Goal: Information Seeking & Learning: Learn about a topic

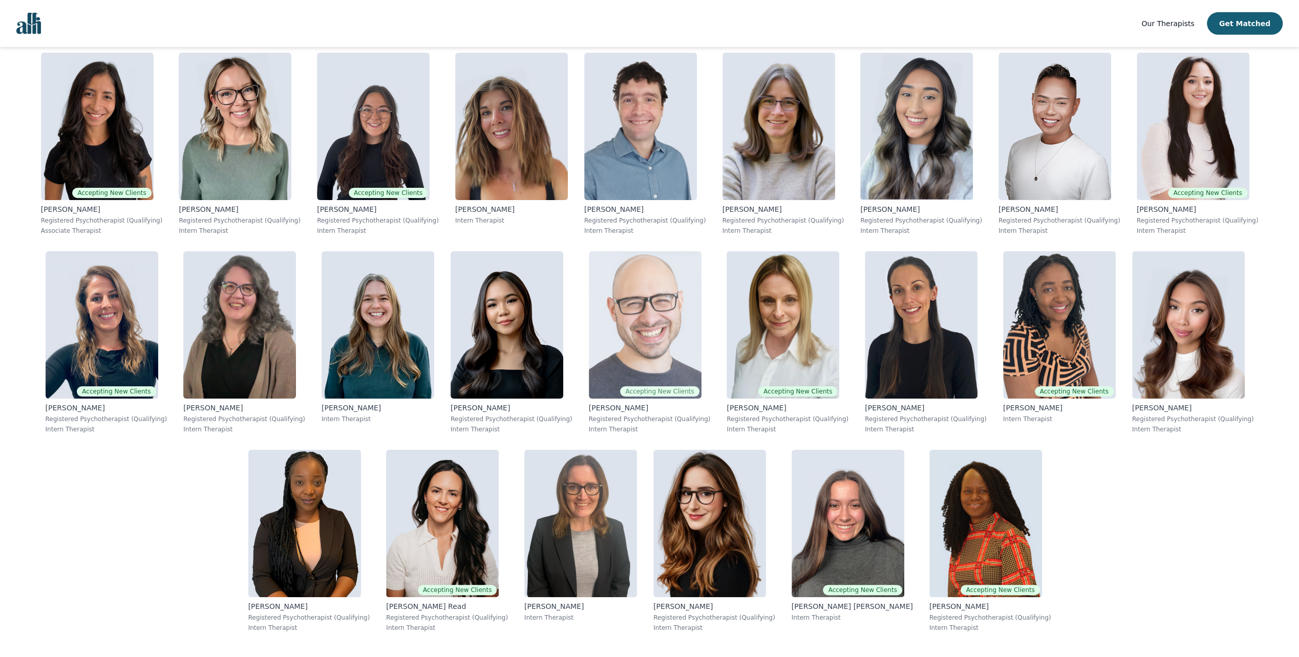
scroll to position [3234, 0]
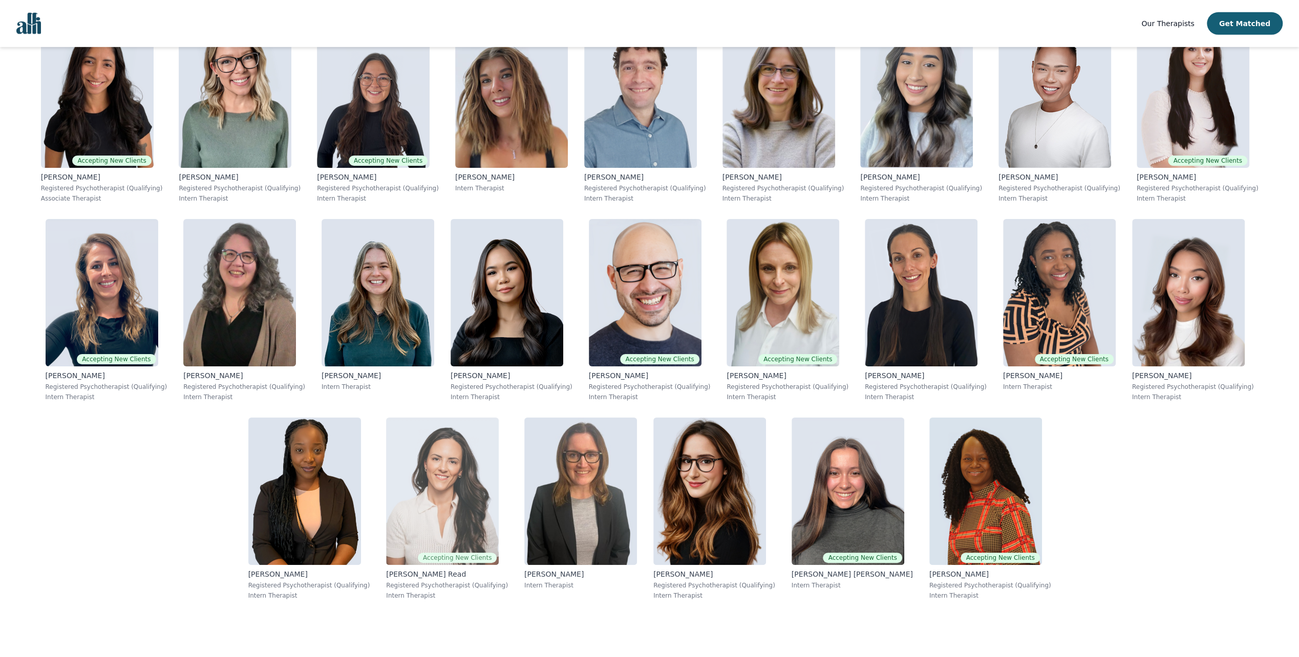
click at [400, 488] on img at bounding box center [442, 491] width 113 height 147
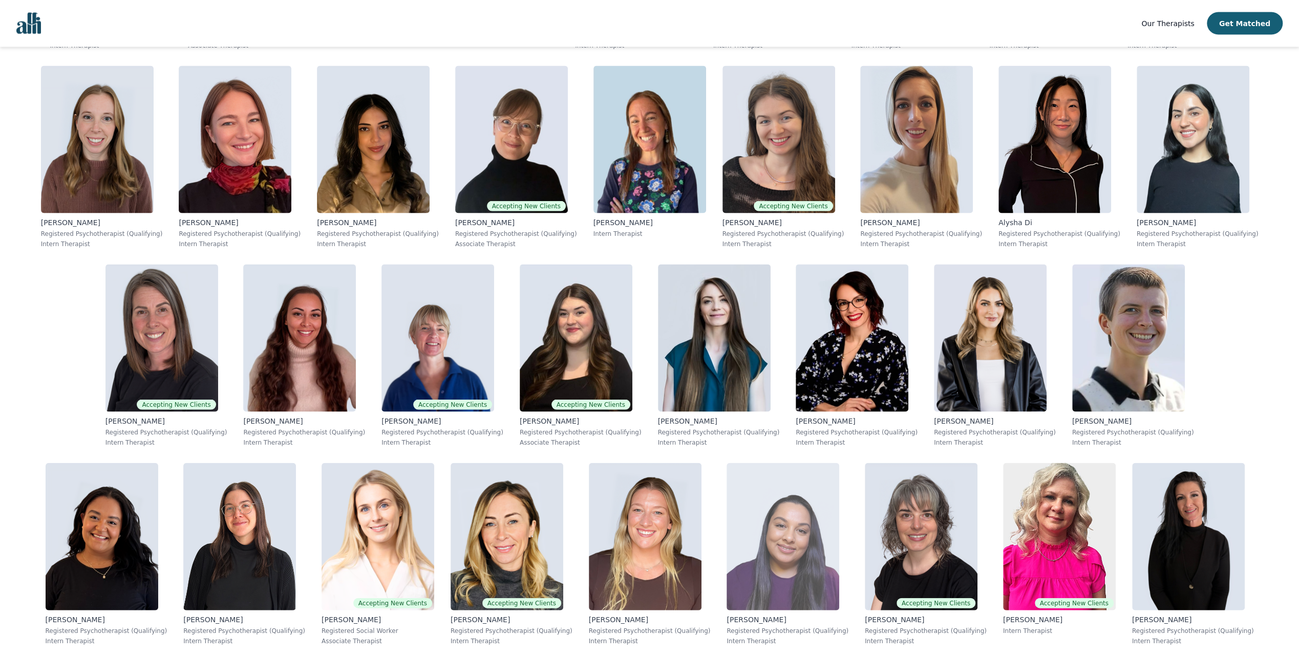
scroll to position [2355, 0]
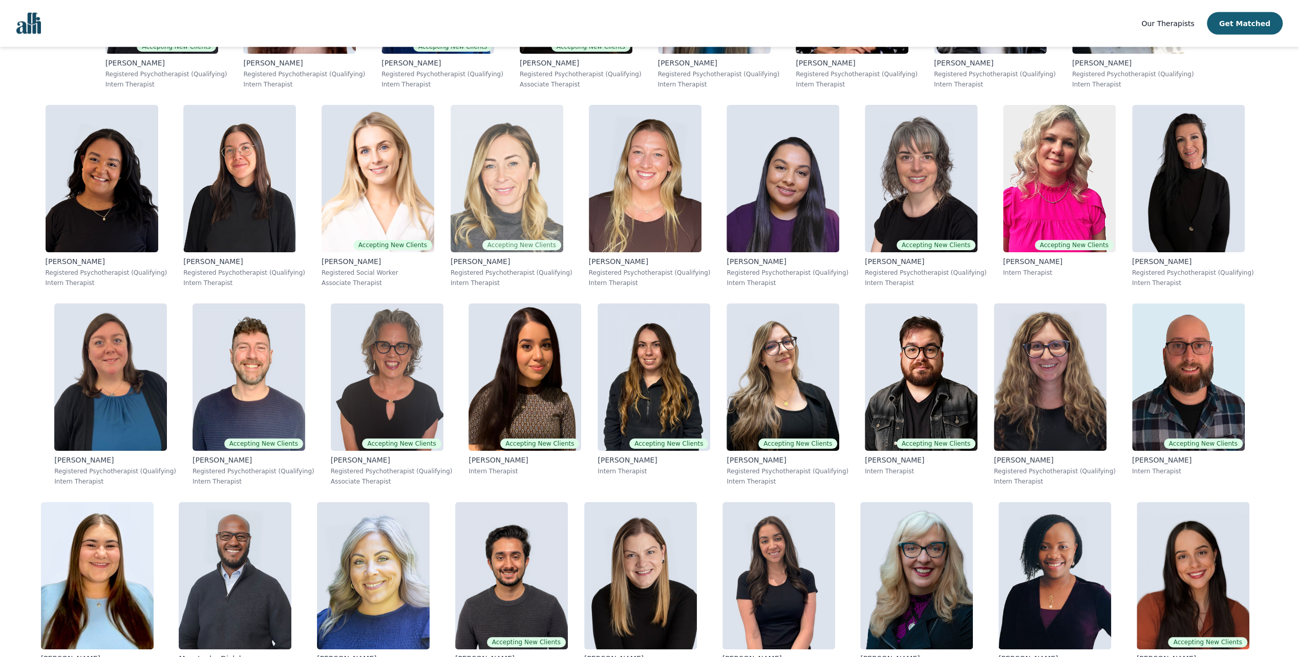
click at [451, 190] on img at bounding box center [507, 178] width 113 height 147
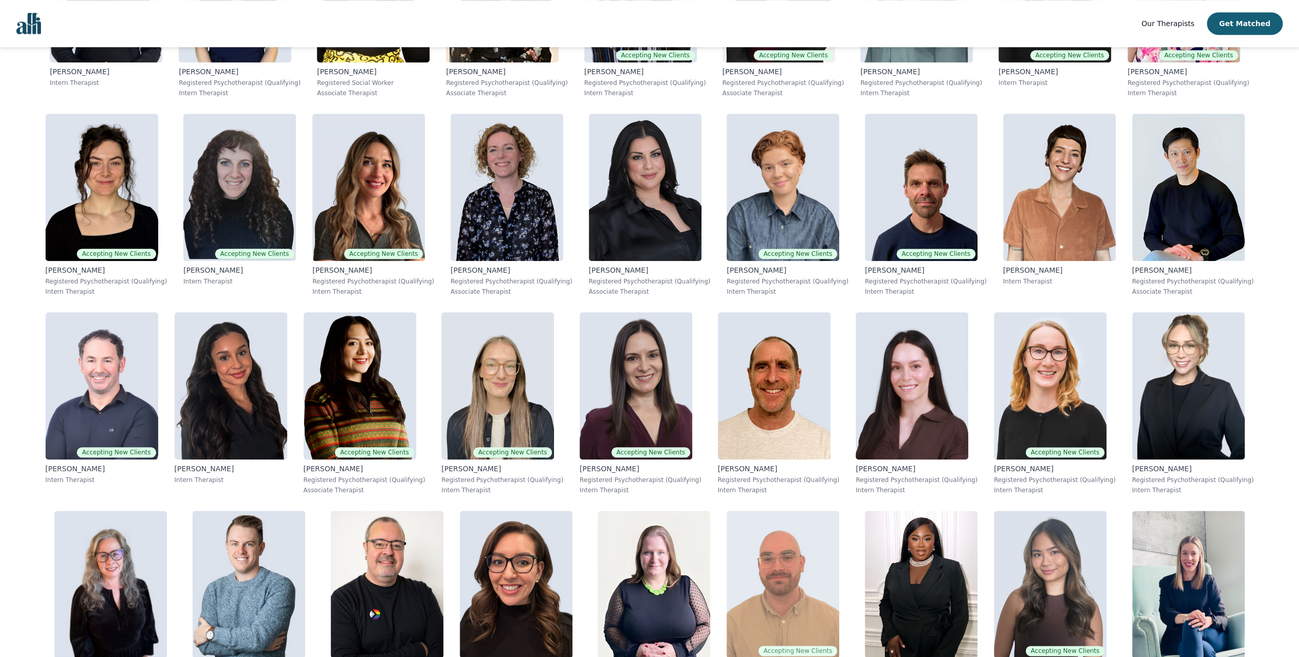
scroll to position [1126, 0]
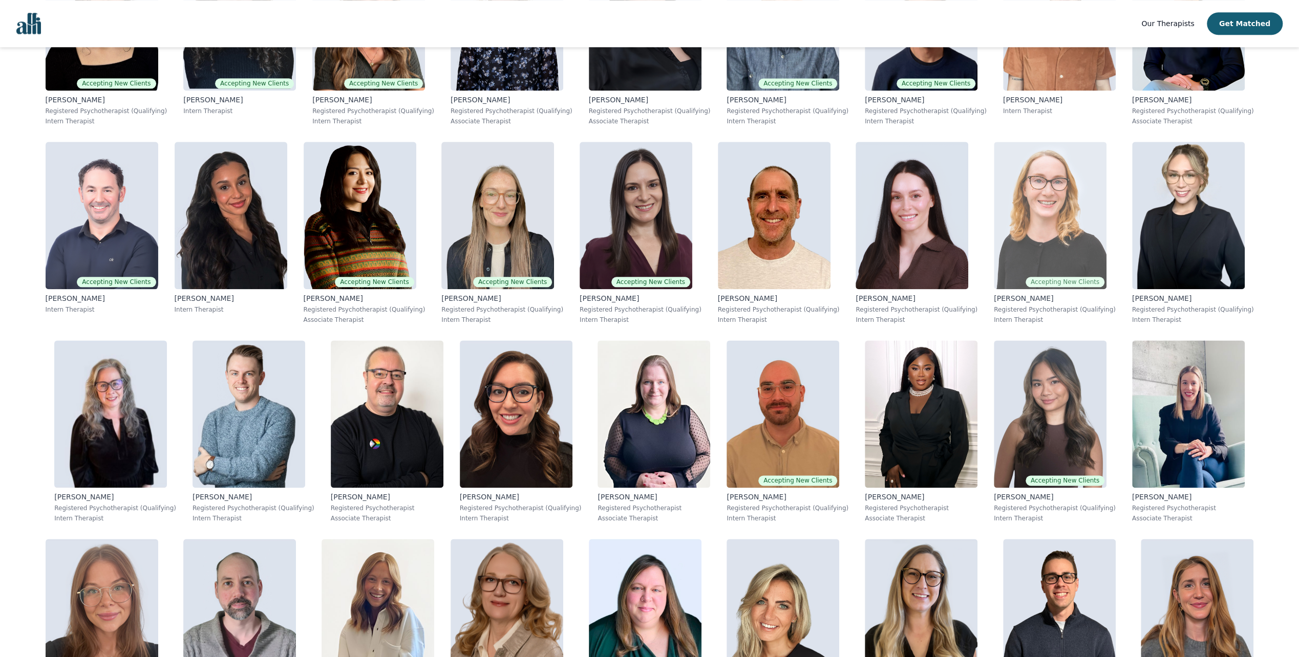
click at [1059, 196] on img at bounding box center [1050, 215] width 113 height 147
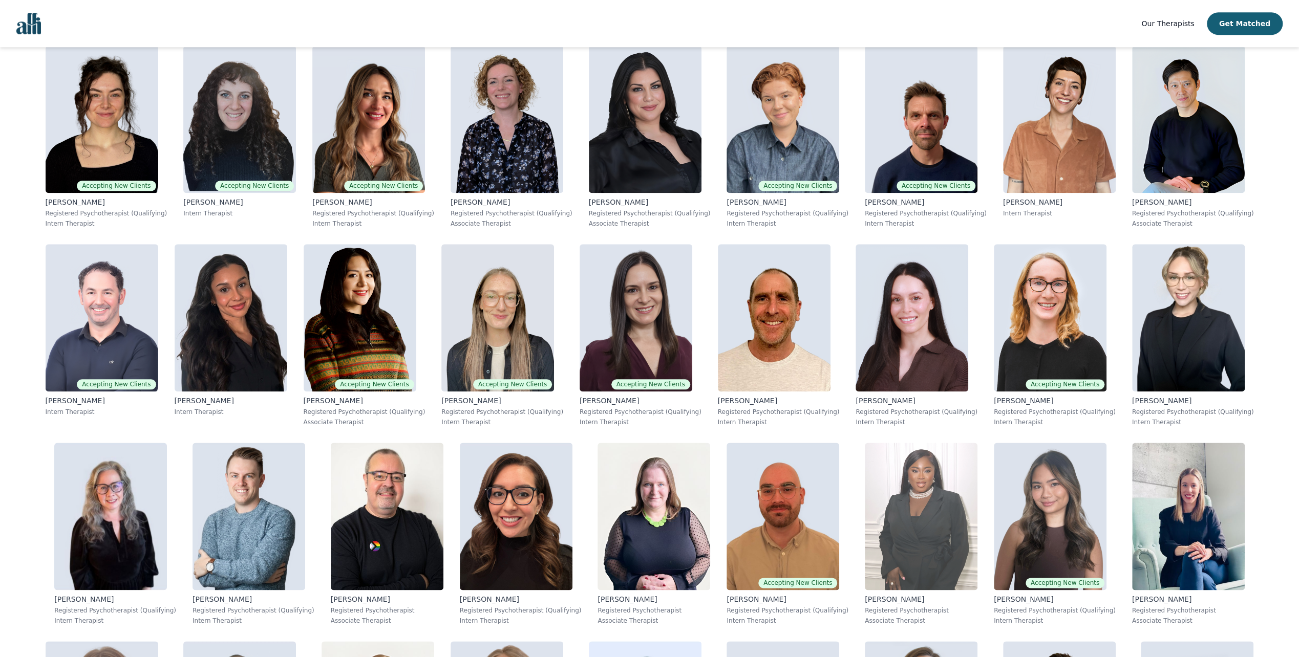
scroll to position [1382, 0]
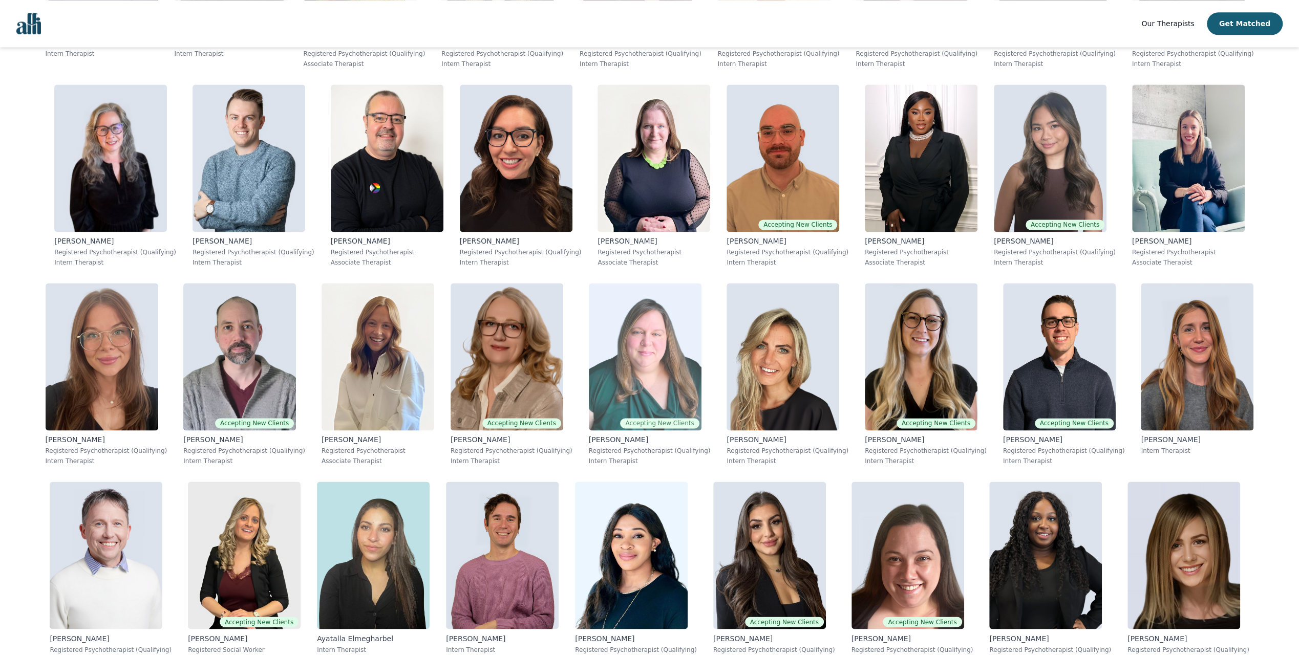
click at [647, 363] on img at bounding box center [645, 356] width 113 height 147
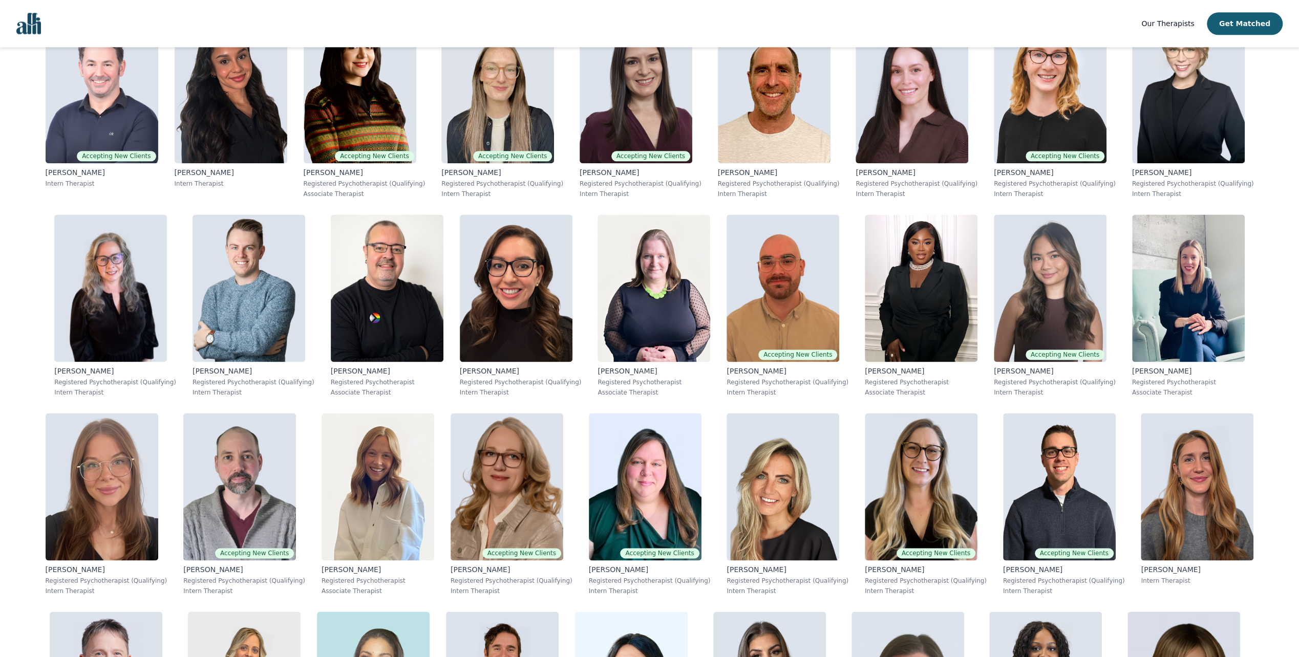
scroll to position [1331, 0]
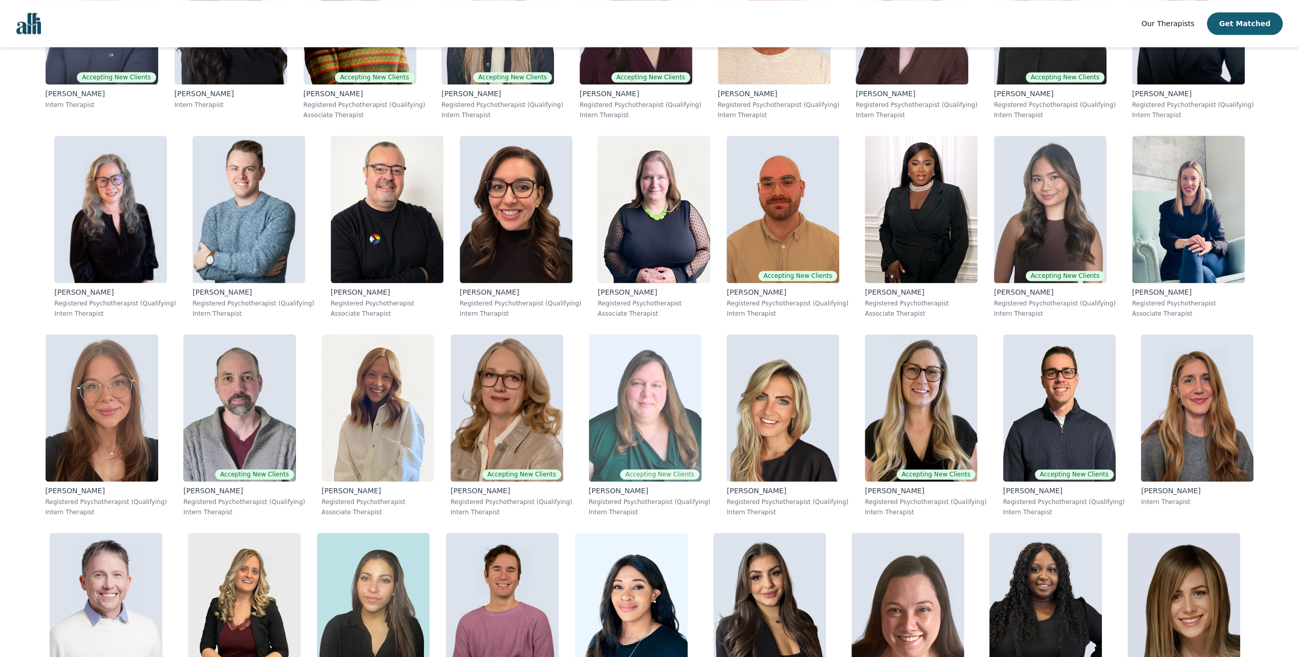
click at [651, 408] on img at bounding box center [645, 407] width 113 height 147
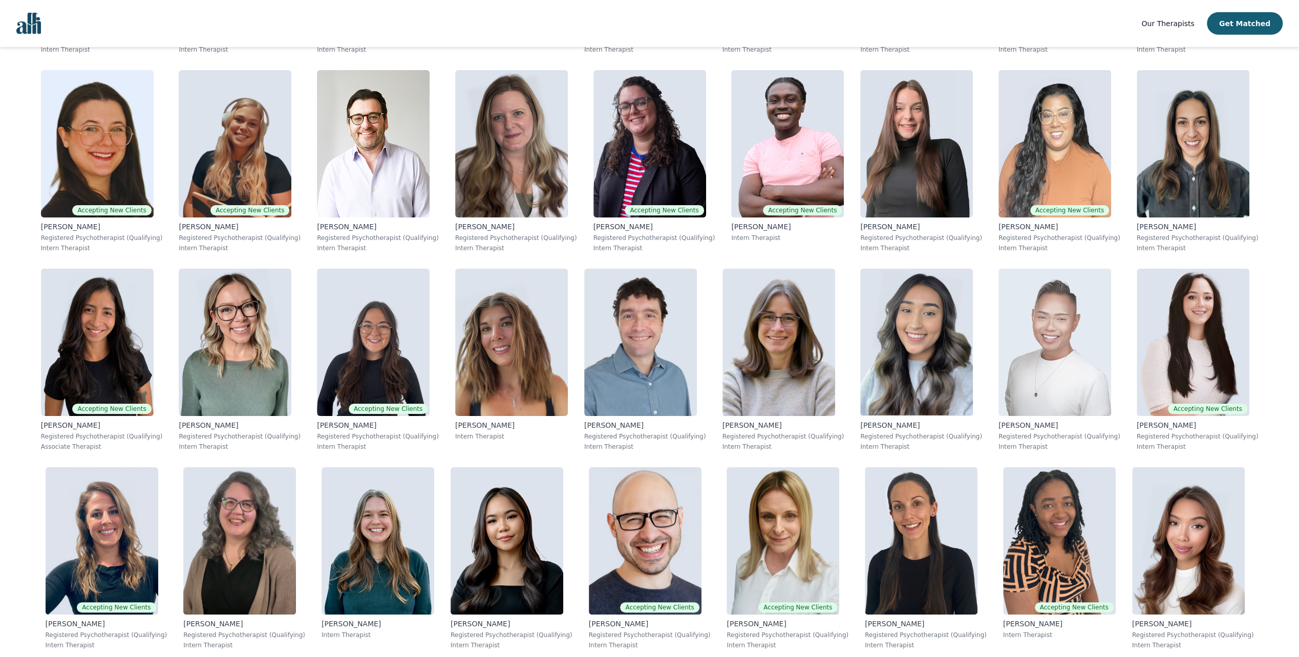
scroll to position [3123, 0]
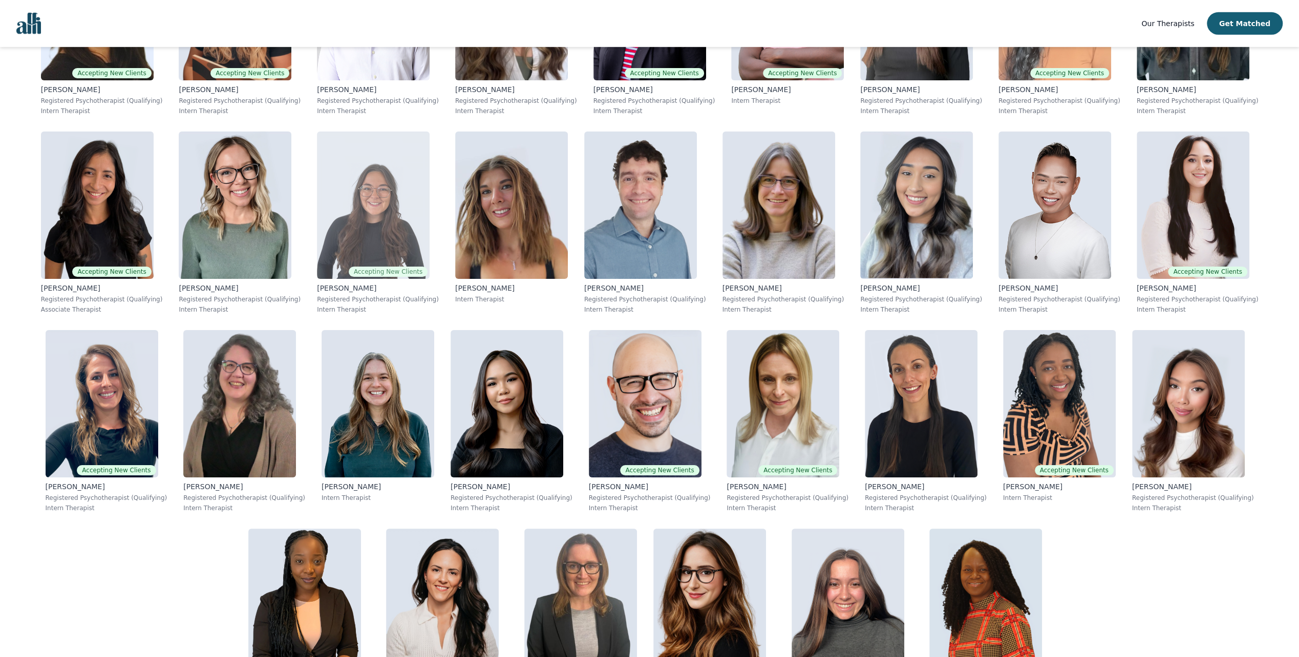
click at [317, 224] on img at bounding box center [373, 205] width 113 height 147
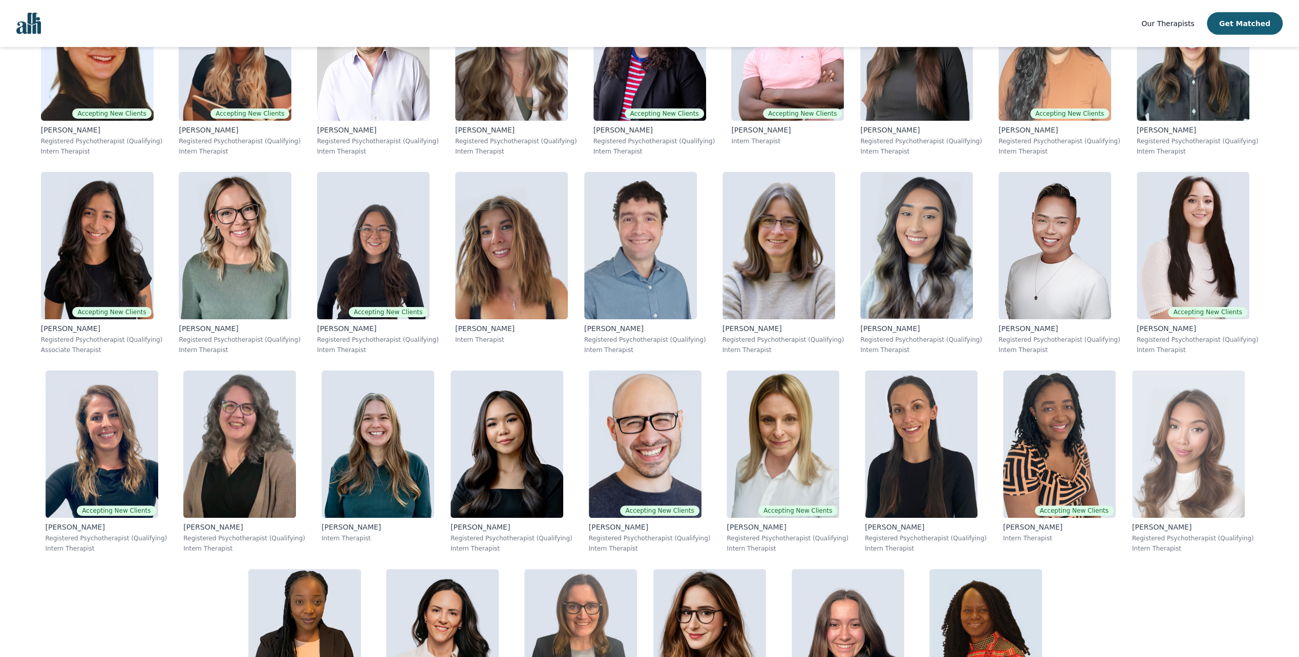
scroll to position [3234, 0]
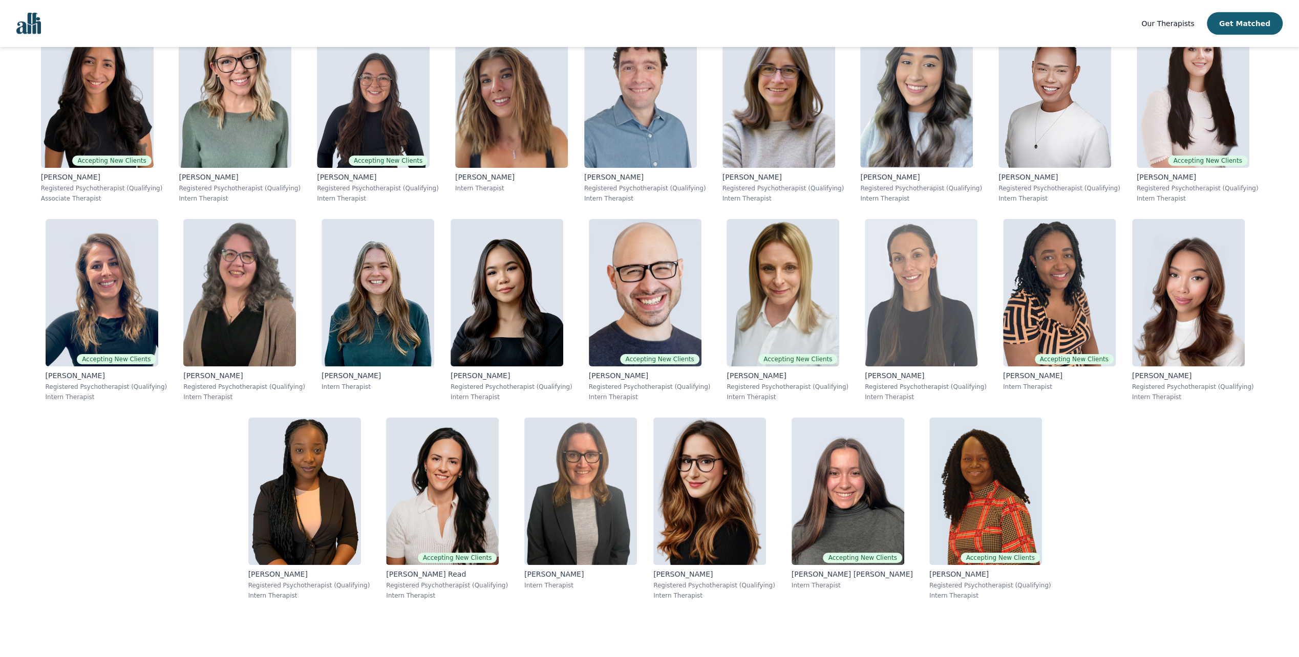
click at [865, 286] on img at bounding box center [921, 292] width 113 height 147
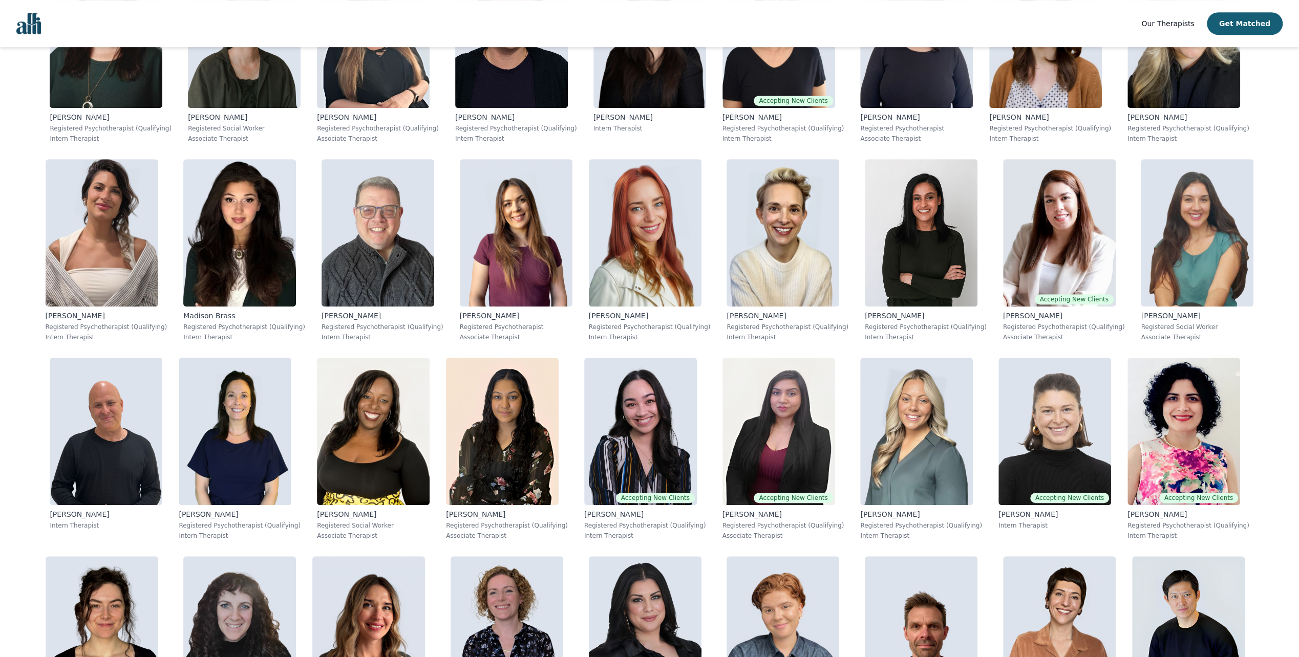
scroll to position [717, 0]
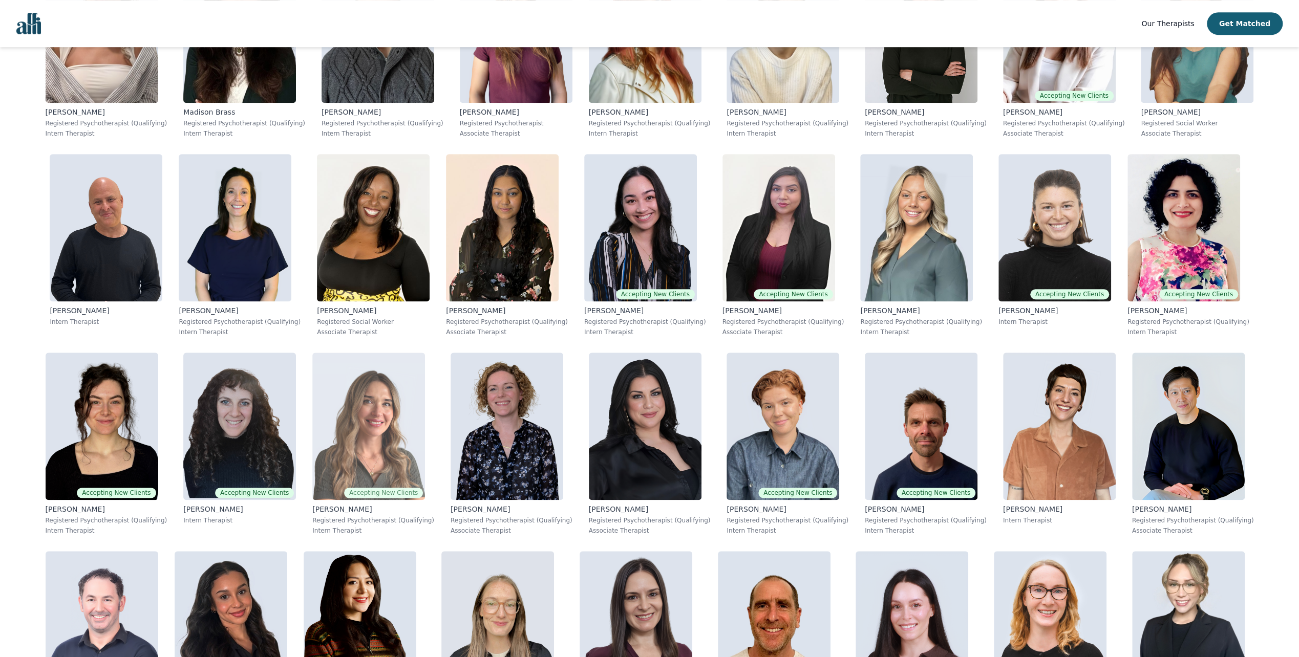
click at [388, 449] on img at bounding box center [368, 426] width 113 height 147
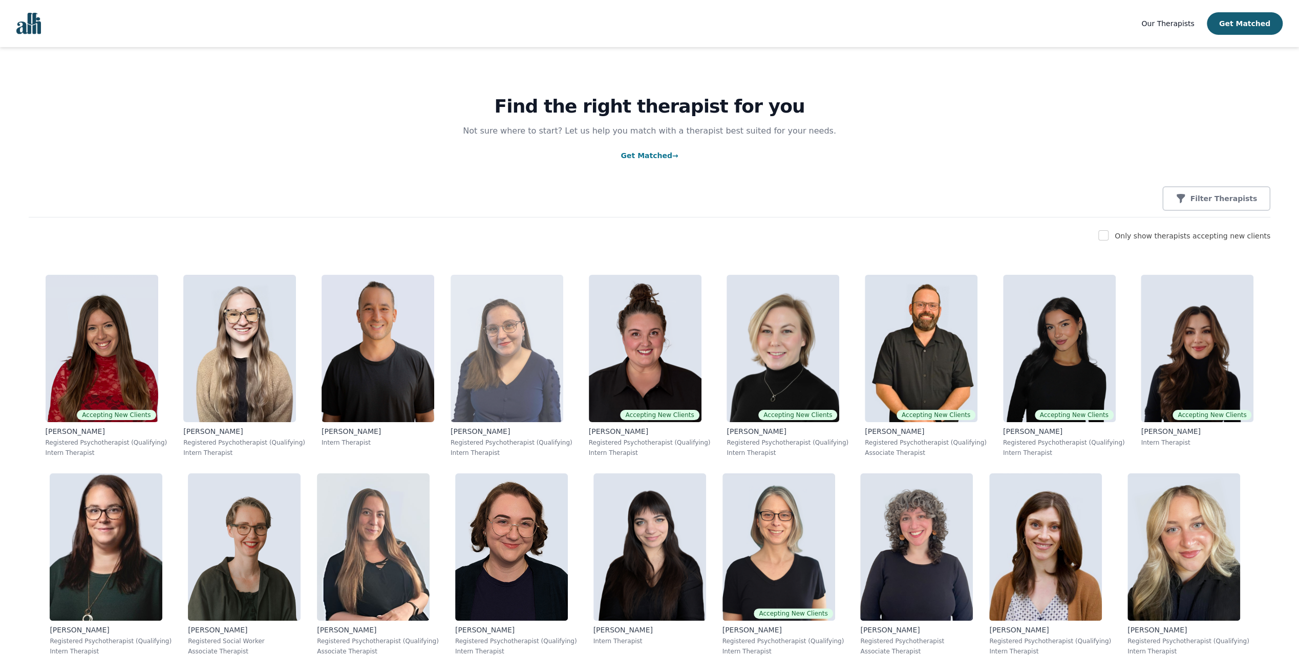
click at [493, 349] on img at bounding box center [507, 348] width 113 height 147
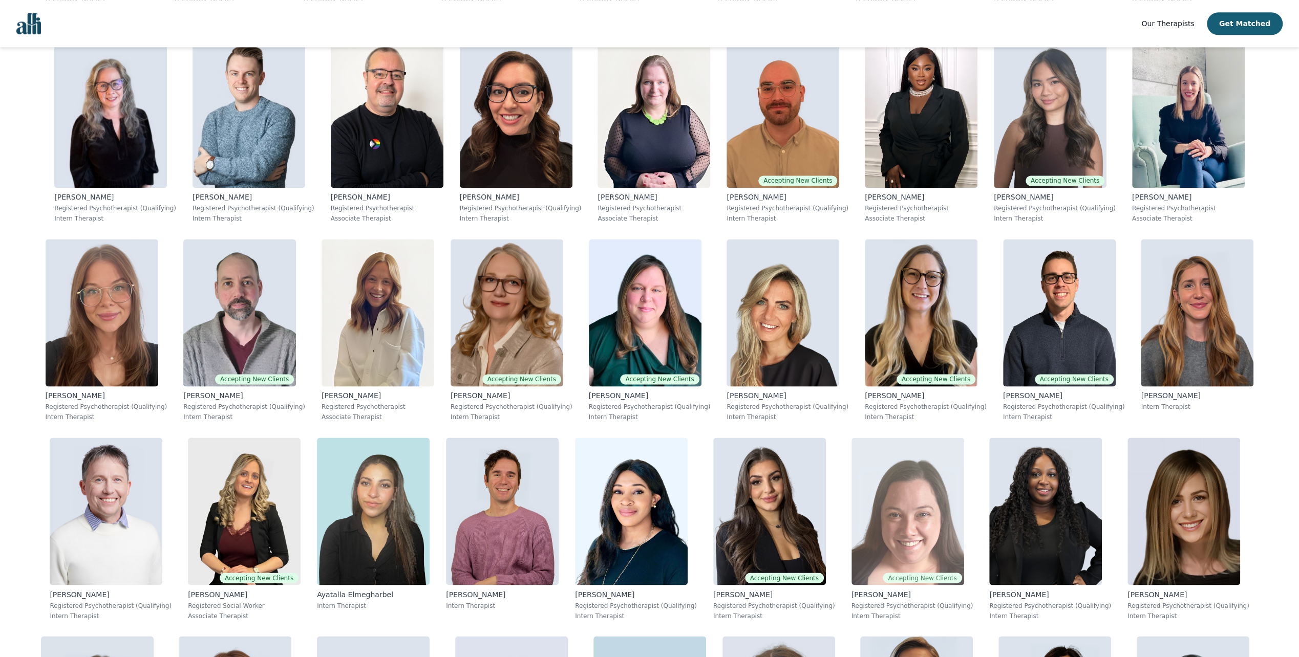
scroll to position [1434, 0]
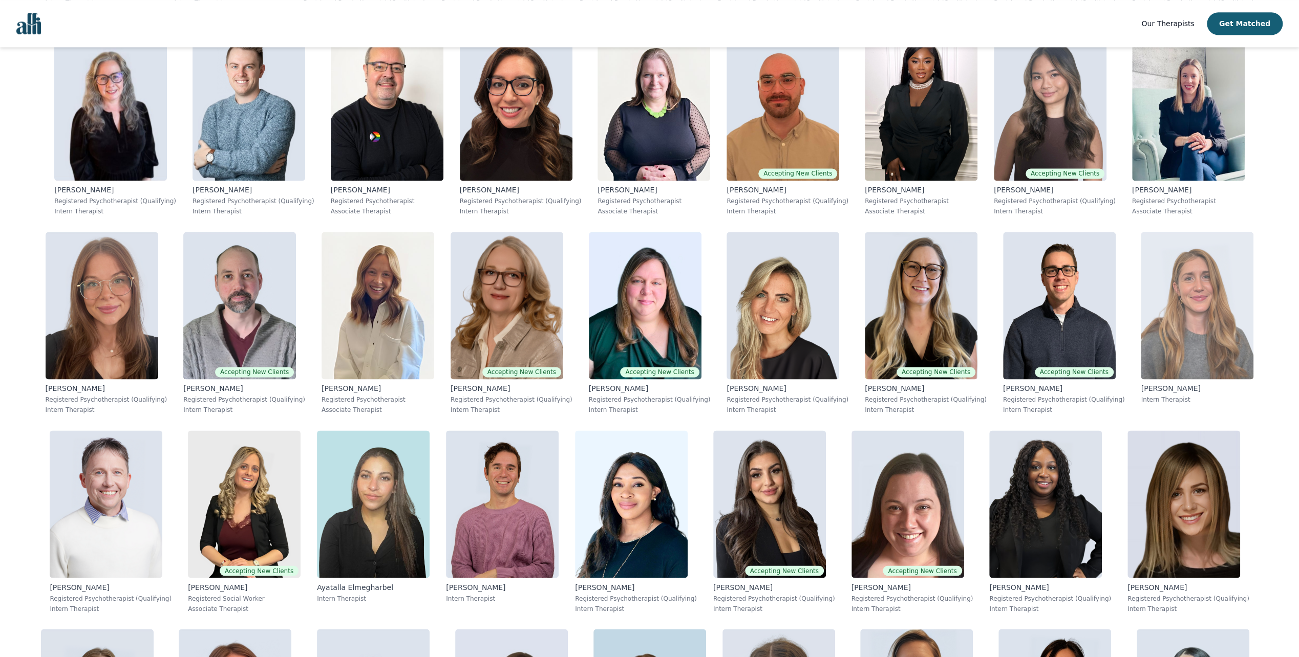
click at [1147, 296] on img at bounding box center [1197, 305] width 113 height 147
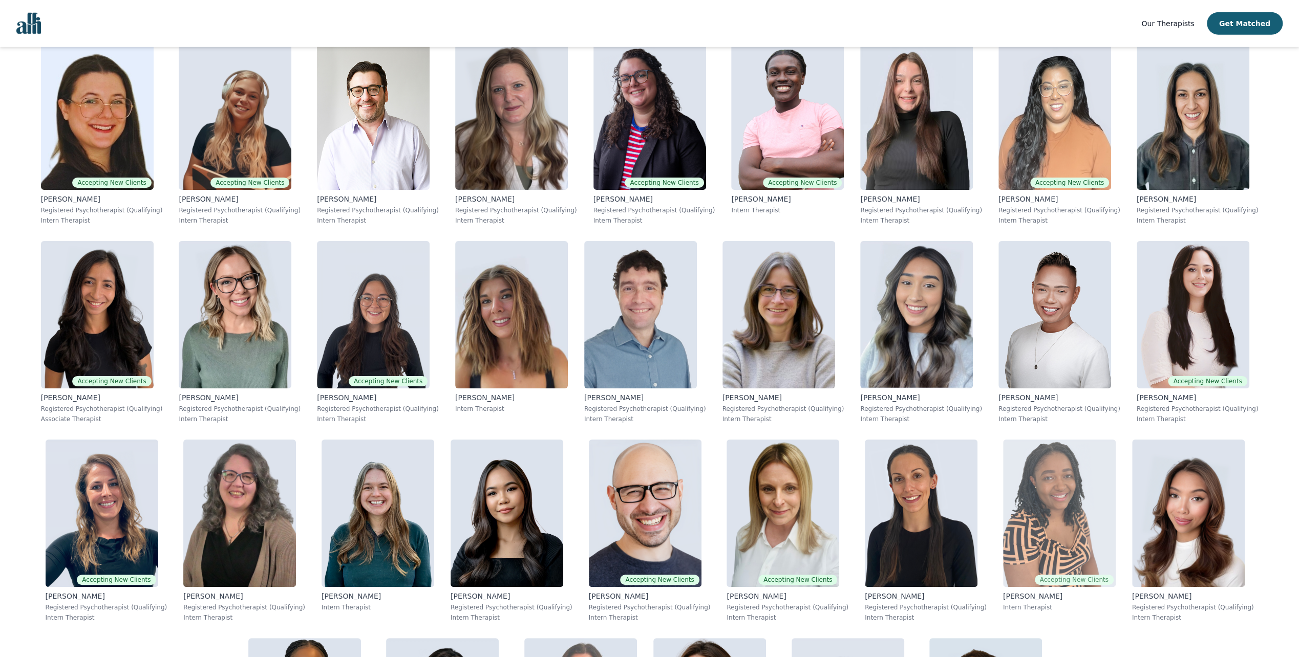
scroll to position [3226, 0]
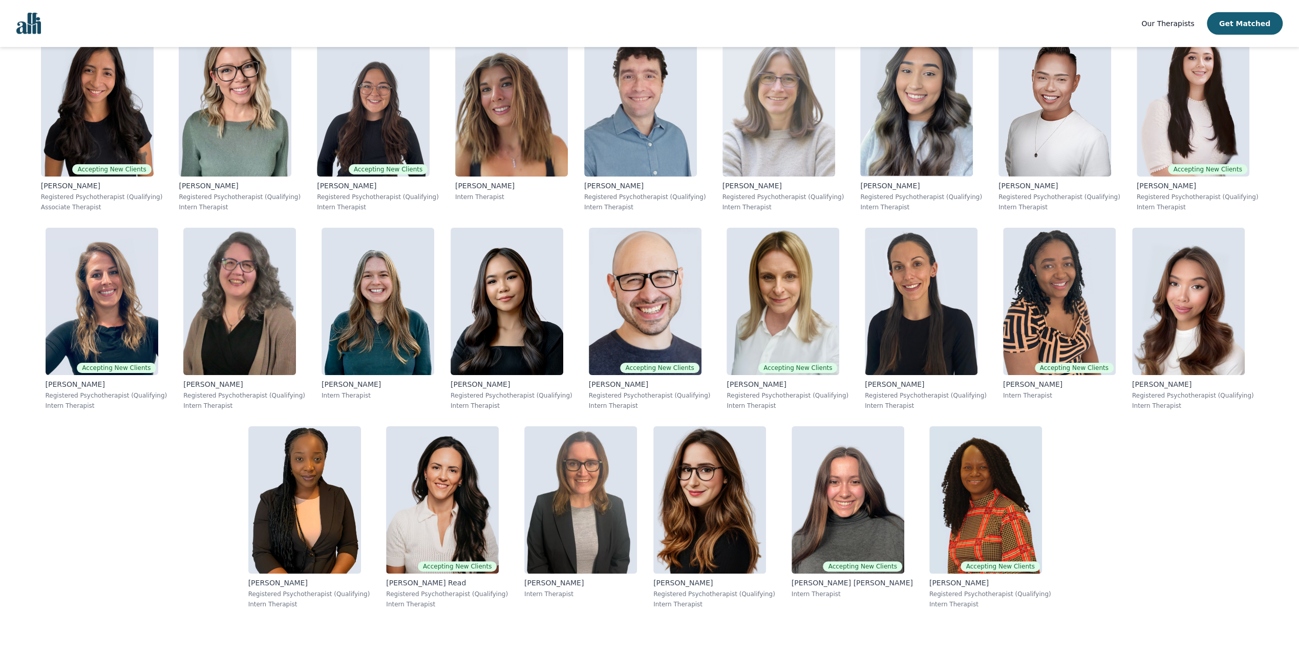
click at [722, 114] on img at bounding box center [778, 102] width 113 height 147
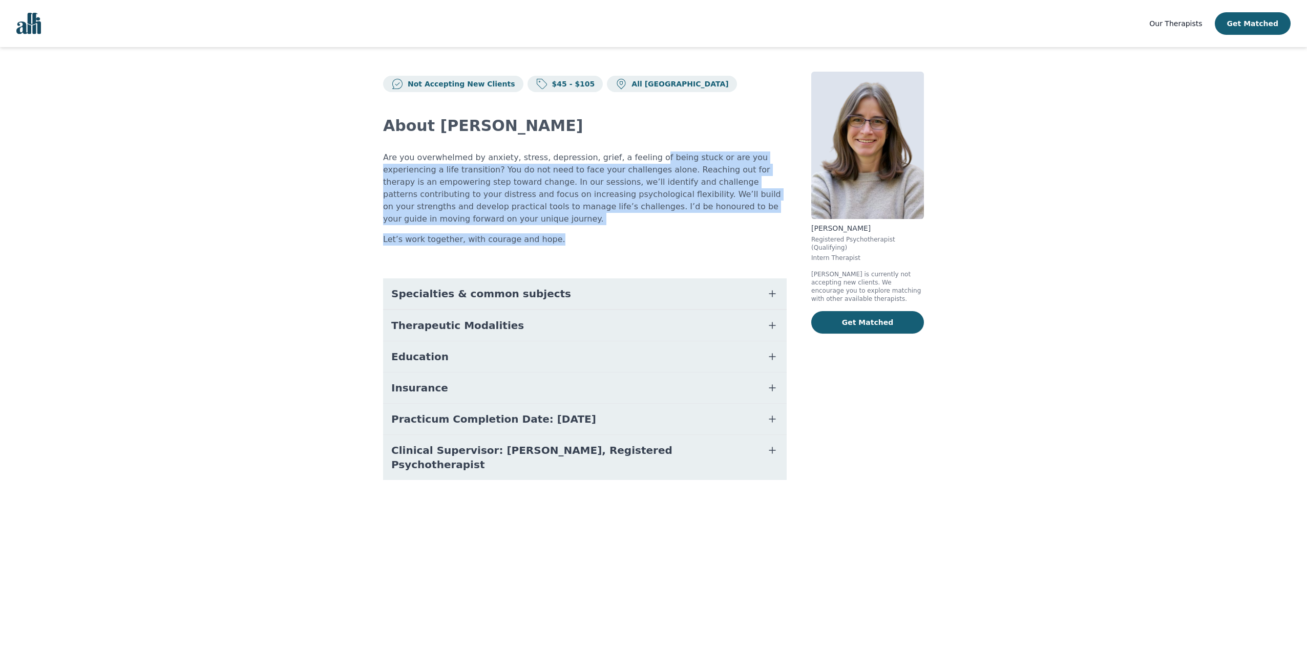
drag, startPoint x: 629, startPoint y: 154, endPoint x: 701, endPoint y: 220, distance: 98.2
click at [701, 220] on div "Are you overwhelmed by anxiety, stress, depression, grief, a feeling of being s…" at bounding box center [584, 199] width 403 height 94
